Goal: Task Accomplishment & Management: Complete application form

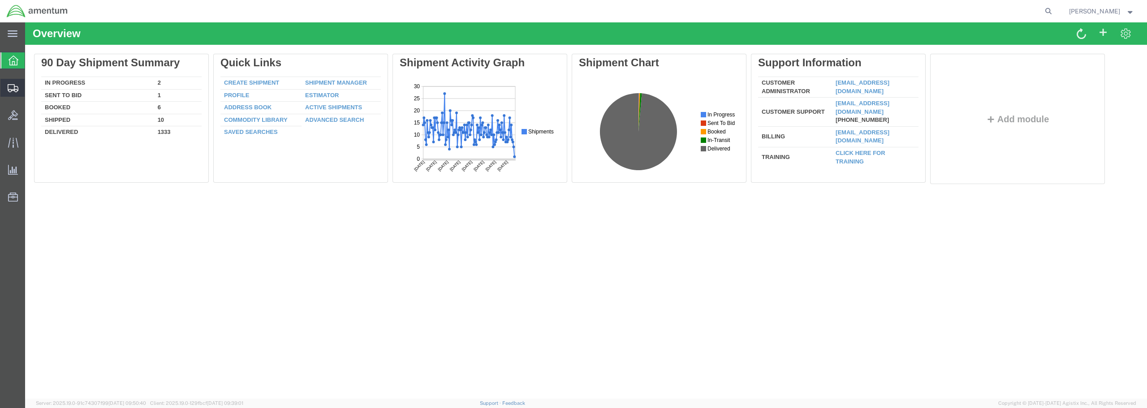
click at [0, 0] on span "Create from Template" at bounding box center [0, 0] width 0 height 0
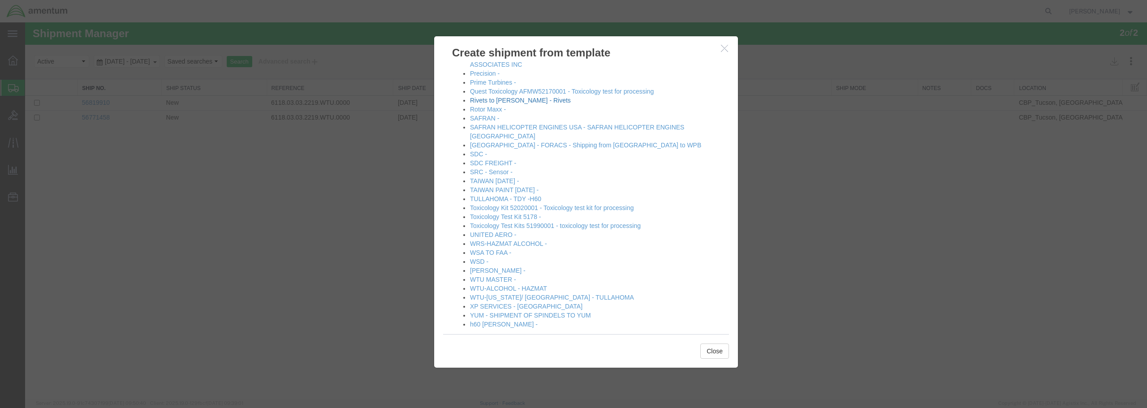
scroll to position [495, 0]
click at [492, 266] on link "[PERSON_NAME] -" at bounding box center [498, 269] width 56 height 7
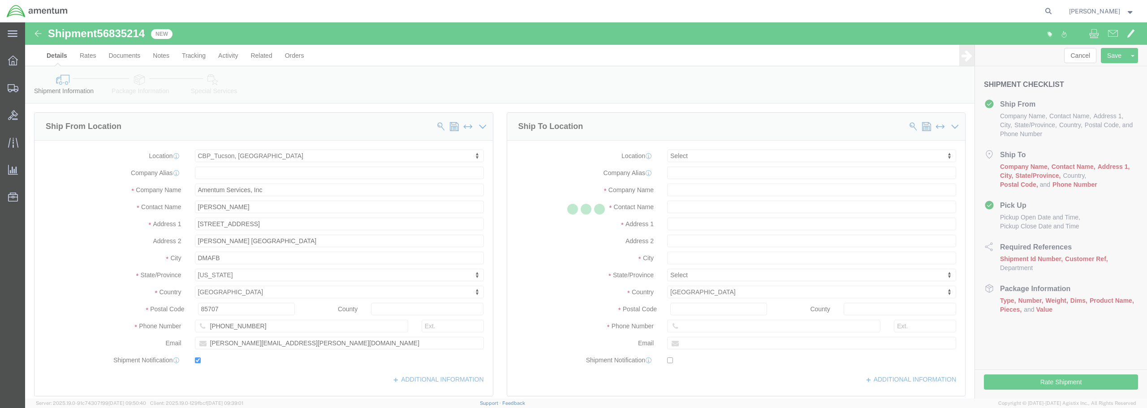
select select "49949"
select select
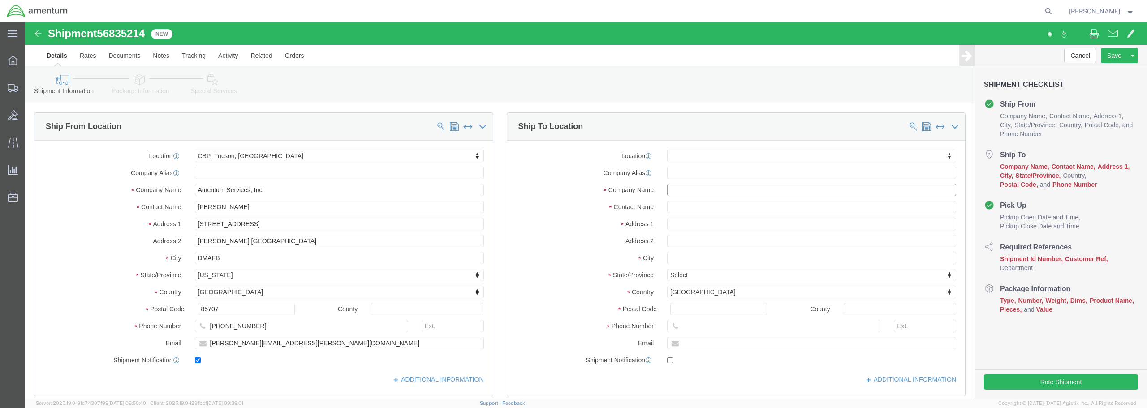
click input "text"
type input "x"
type input "XU WMU [GEOGRAPHIC_DATA] [DATE]"
click input "text"
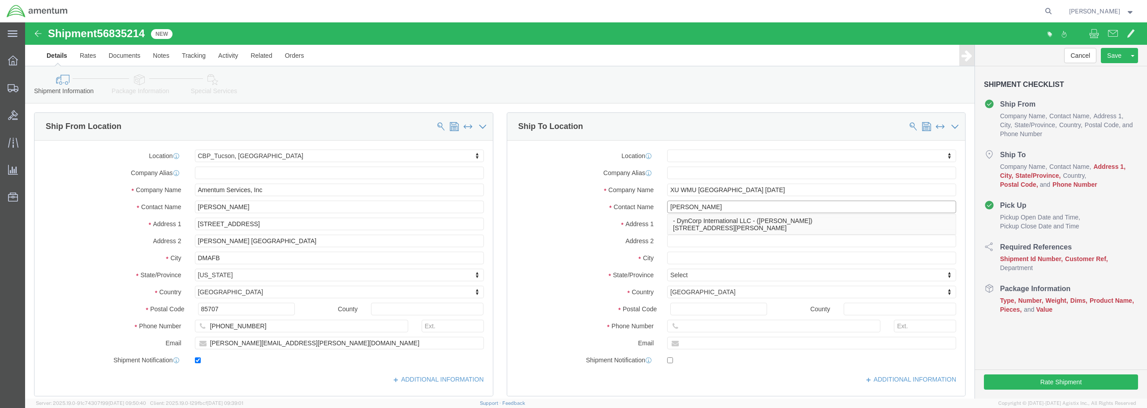
type input "[PERSON_NAME]"
click input "text"
type input "[STREET_ADDRESS] 1846"
select select
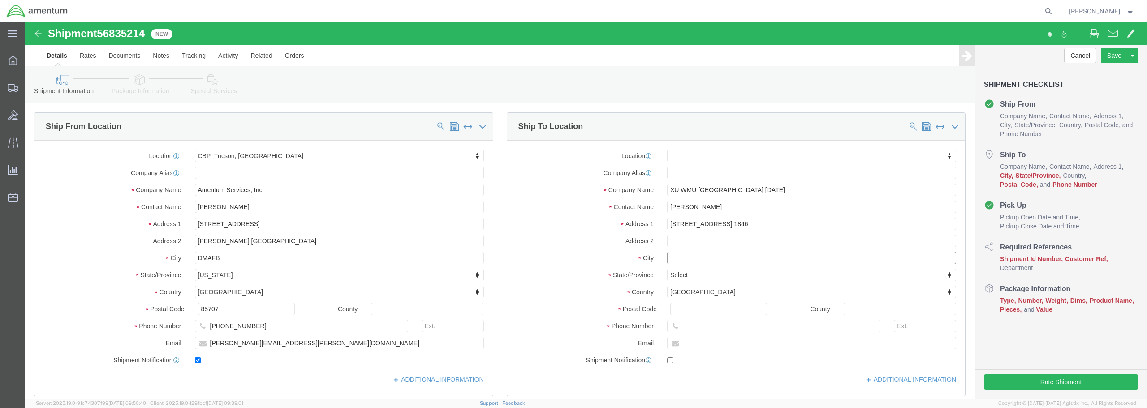
click input "text"
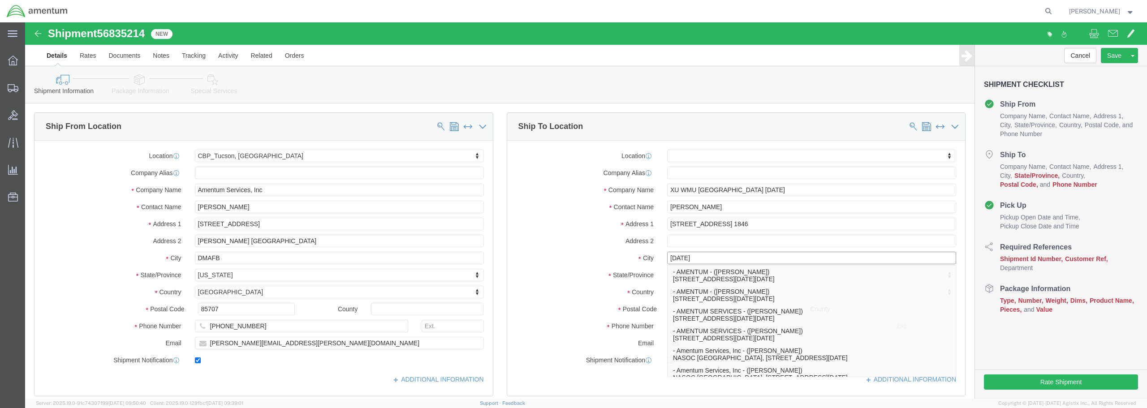
type input "[DATE]"
click label "Phone Number"
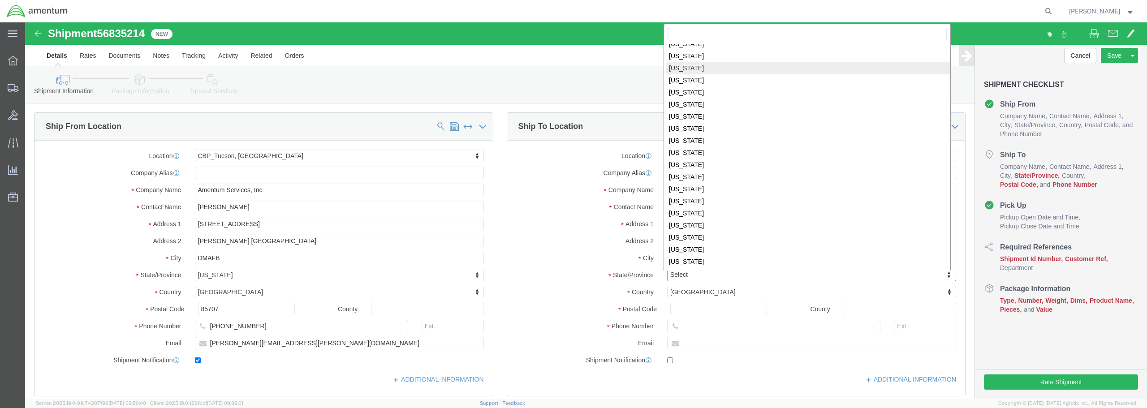
scroll to position [450, 0]
select select
select select "[GEOGRAPHIC_DATA]"
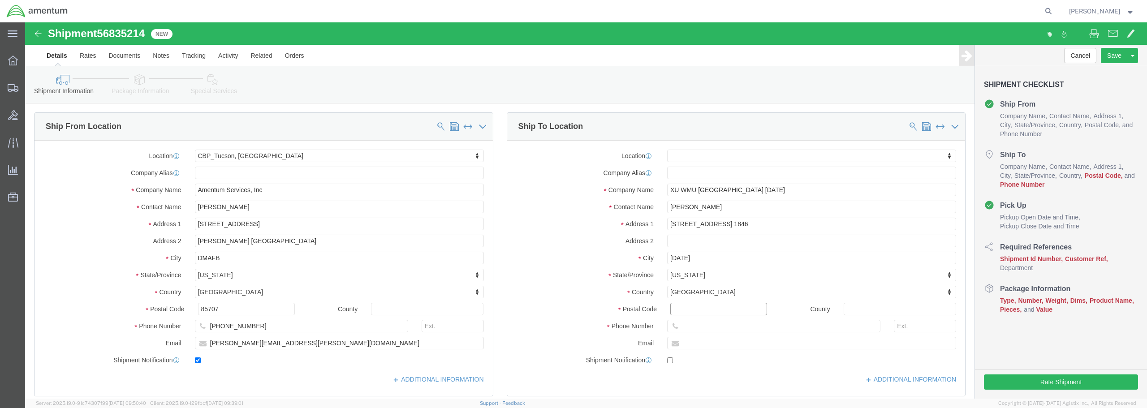
click input "Postal Code"
type input "78419"
select select
click input "text"
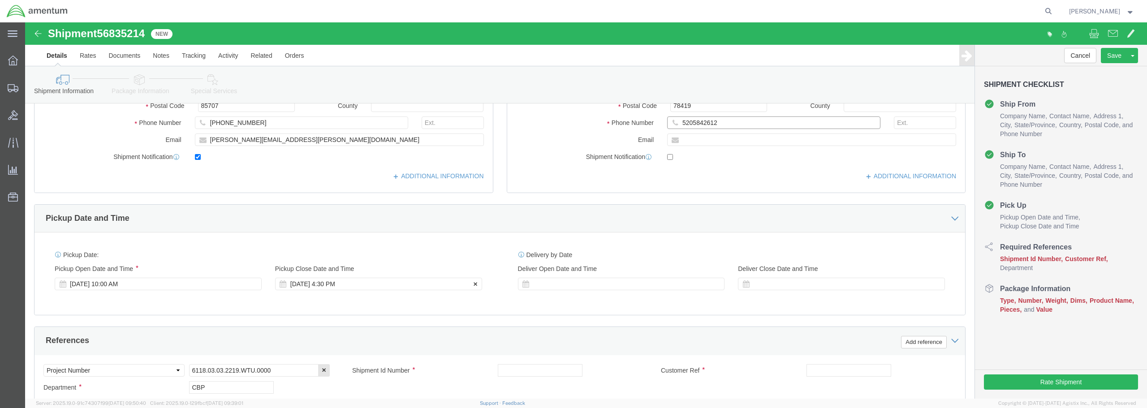
scroll to position [224, 0]
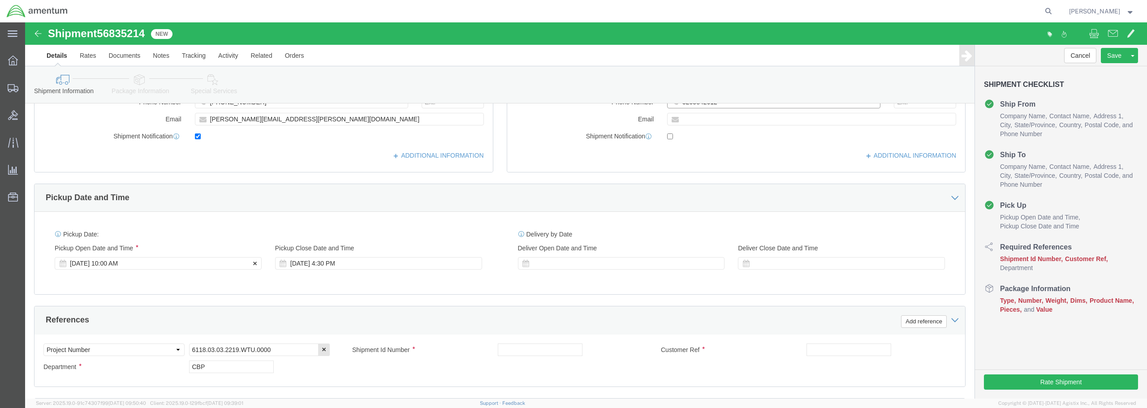
type input "5205842612"
click div "[DATE] 10:00 AM"
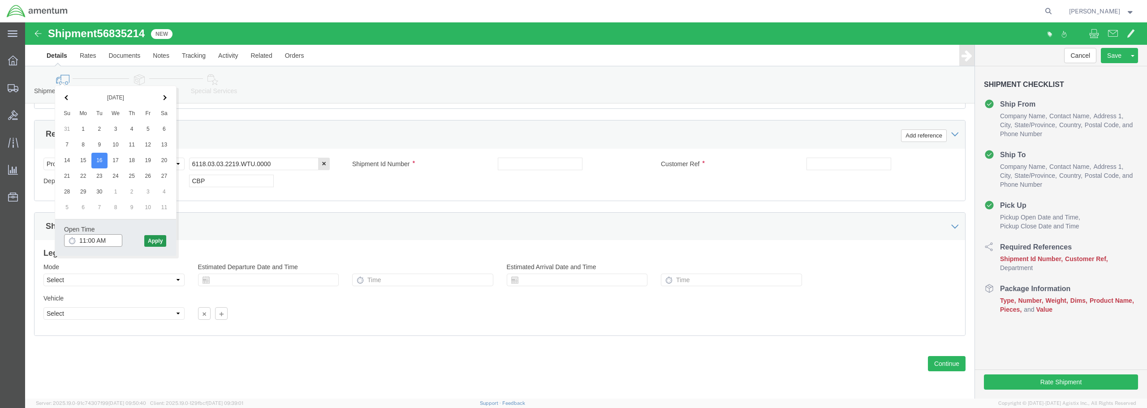
type input "11:00 AM"
click button "Apply"
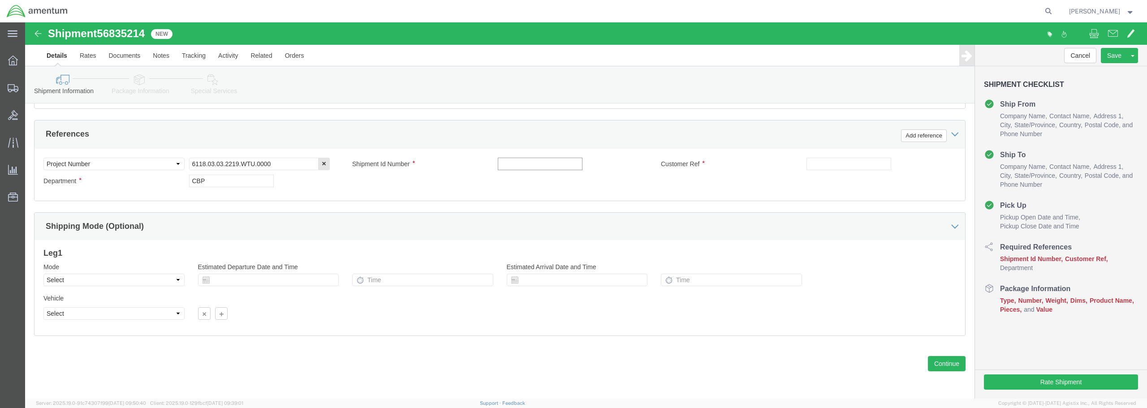
click input "text"
drag, startPoint x: 549, startPoint y: 141, endPoint x: 468, endPoint y: 141, distance: 81.6
click div "Shipment Id Number NRFI ENG SN:GEE762997C"
type input "NRFI ENG SN:GEE762997C"
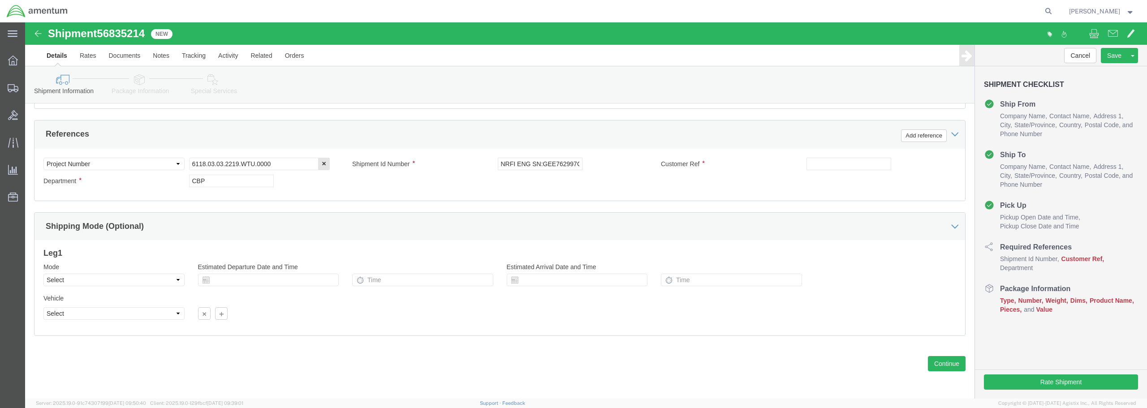
click div "Select Account Type Activity ID Airline Appointment Number ASN Batch Request # …"
paste input "NRFI ENG SN:GEE762997C"
type input "NRFI ENG SN:GEE762997C"
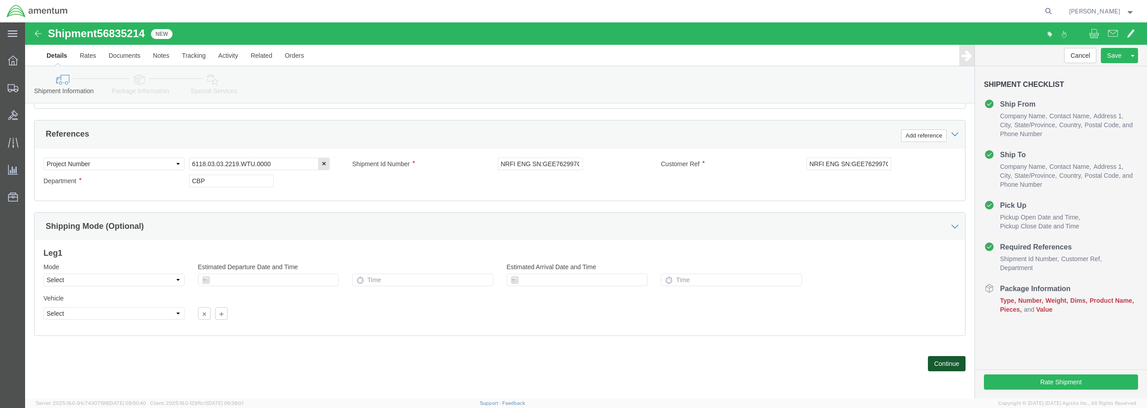
click button "Continue"
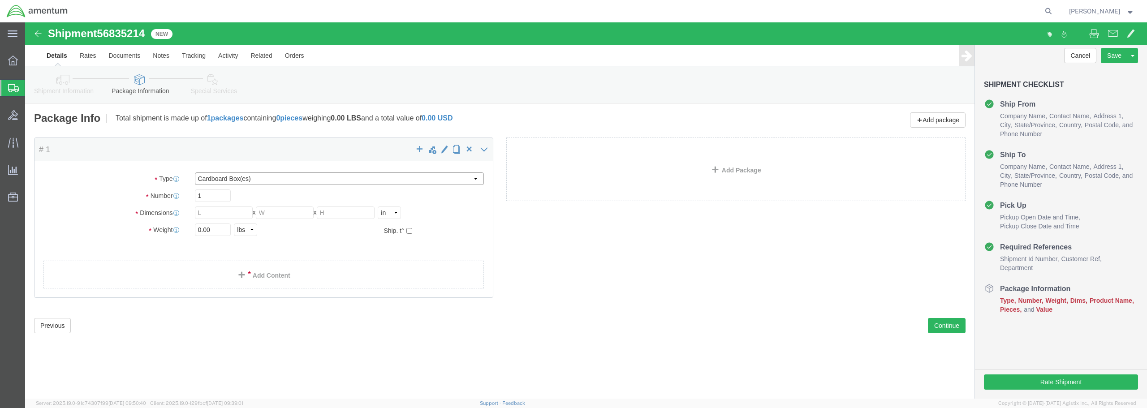
click select "Select BCK Boxes Bale(s) Basket(s) Bolt(s) Bottle(s) Buckets Bulk Bundle(s) Can…"
select select "DRMT"
click select "Select BCK Boxes Bale(s) Basket(s) Bolt(s) Bottle(s) Buckets Bulk Bundle(s) Can…"
drag, startPoint x: 183, startPoint y: 191, endPoint x: 167, endPoint y: 189, distance: 16.3
click div "Length x Width x Height Select cm ft in"
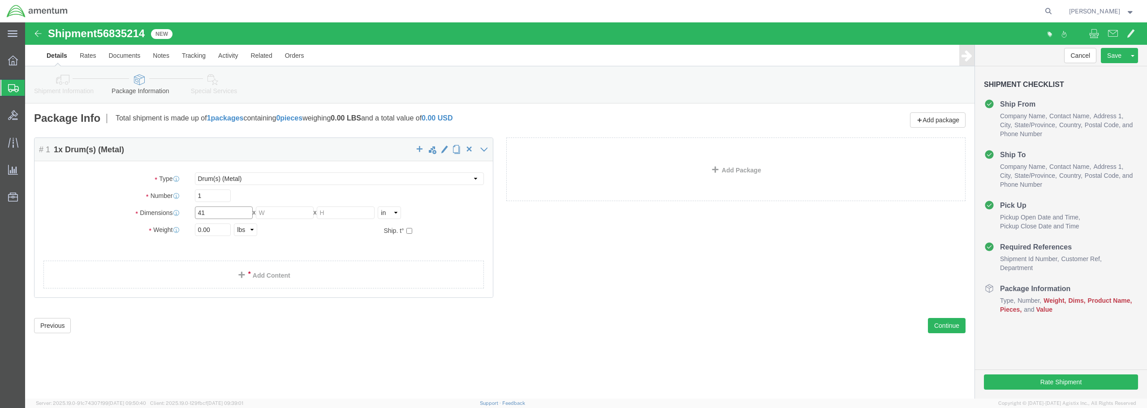
type input "41"
type input "64"
type input "44"
drag, startPoint x: 193, startPoint y: 206, endPoint x: 167, endPoint y: 207, distance: 26.5
click div "0.00 Select kgs lbs"
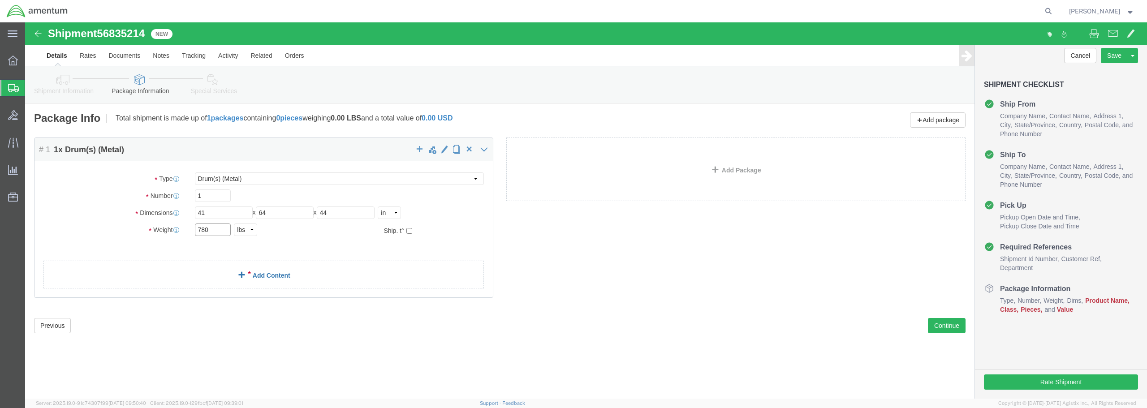
type input "780"
click span
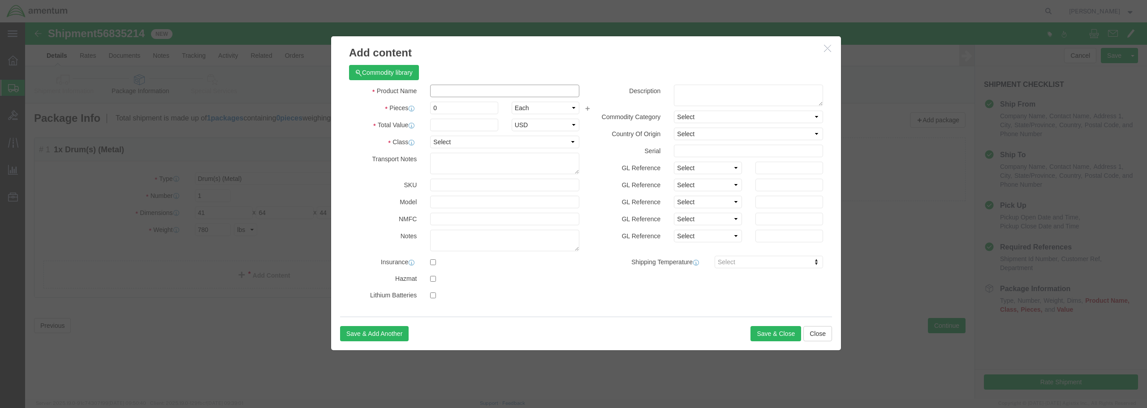
paste input "NRFI ENG SN:GEE762997C"
type input "NRFI ENG SN:GEE762997C"
drag, startPoint x: 402, startPoint y: 83, endPoint x: 397, endPoint y: 83, distance: 5.0
click div "Pieces 0 Select Bag Barrels 100Board Feet Bottle Box Blister Pack Carats Can Ca…"
type input "1"
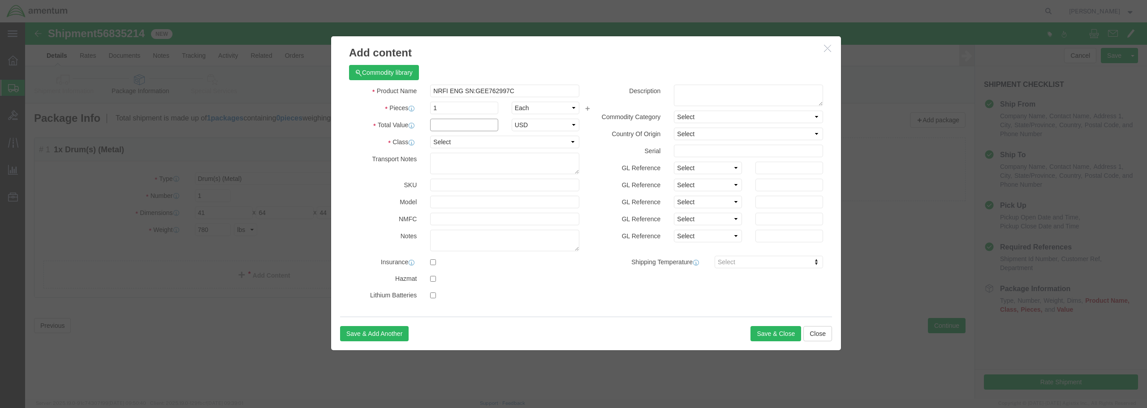
click input "text"
type input "169,240.00"
click select "Select 50 55 60 65 70 85 92.5 100 125 175 250 300 400"
select select "92.5"
click select "Select 50 55 60 65 70 85 92.5 100 125 175 250 300 400"
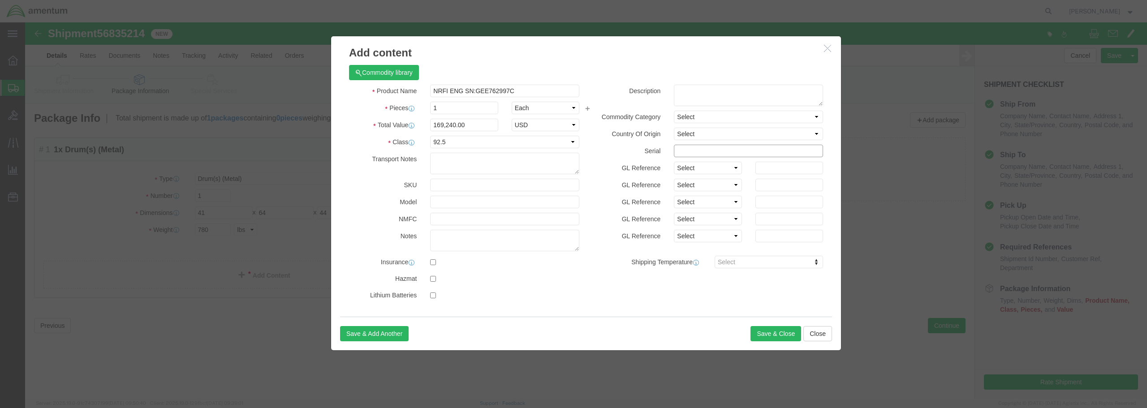
click input "text"
type input "GEE762997C"
click button "Save & Close"
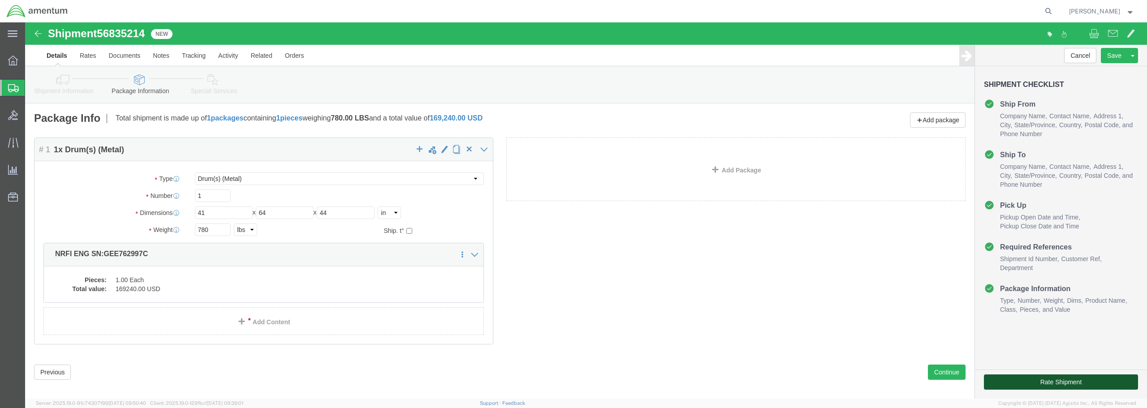
click button "Rate Shipment"
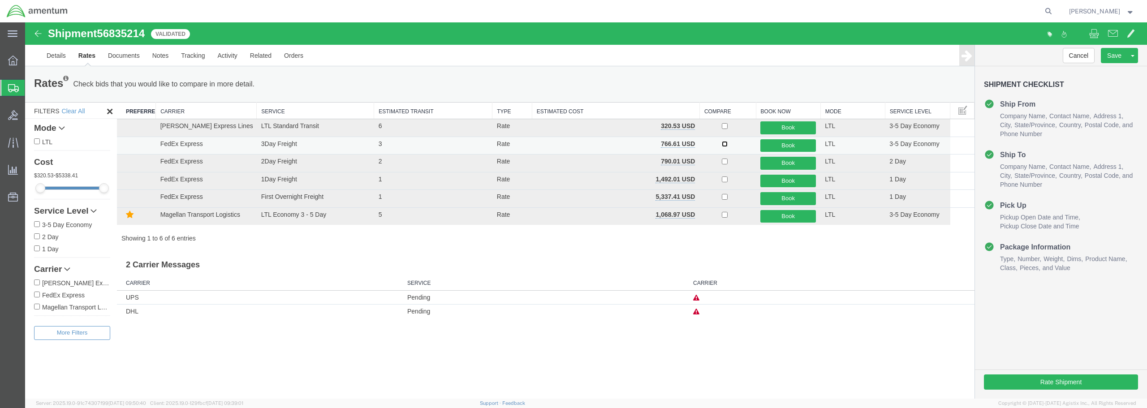
click at [725, 144] on input "checkbox" at bounding box center [725, 144] width 6 height 6
checkbox input "true"
click at [794, 144] on button "Book" at bounding box center [789, 145] width 56 height 13
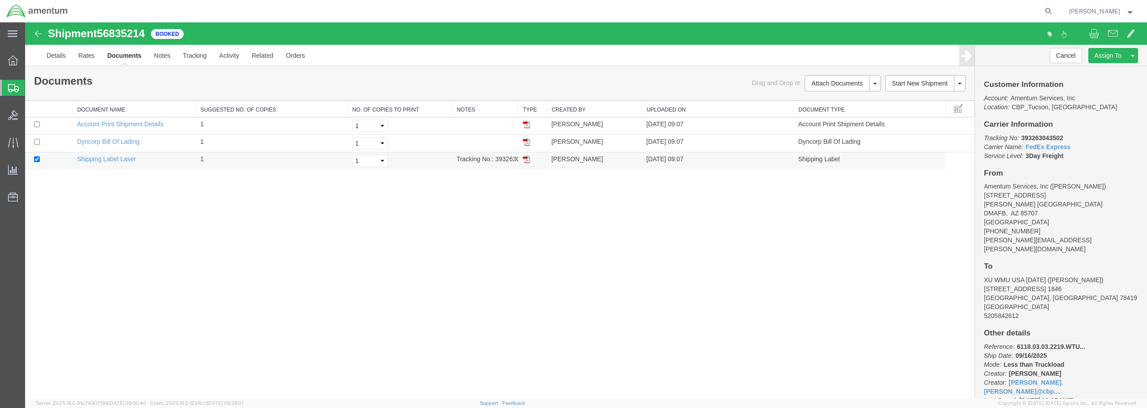
click at [525, 160] on img at bounding box center [526, 159] width 7 height 7
click at [528, 142] on img at bounding box center [526, 142] width 7 height 7
